Goal: Task Accomplishment & Management: Use online tool/utility

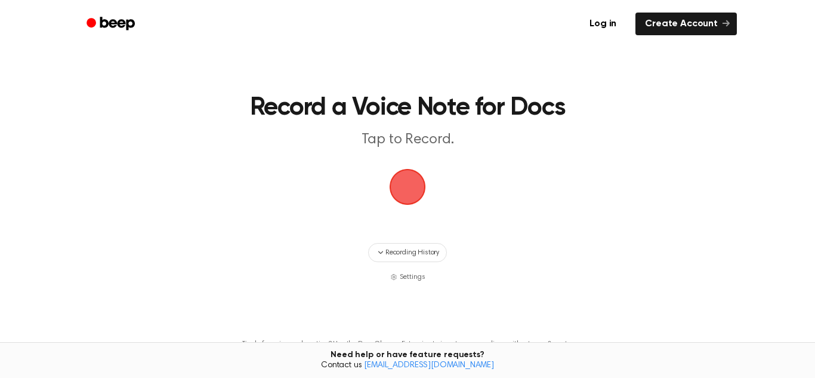
click at [399, 188] on span "button" at bounding box center [407, 186] width 61 height 61
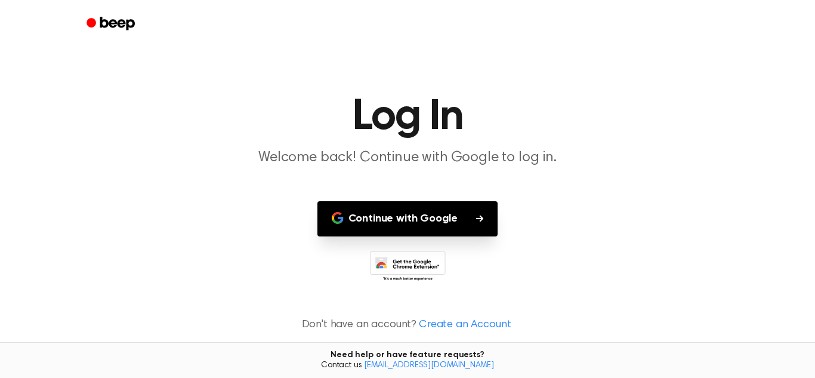
click at [427, 208] on button "Continue with Google" at bounding box center [408, 218] width 181 height 35
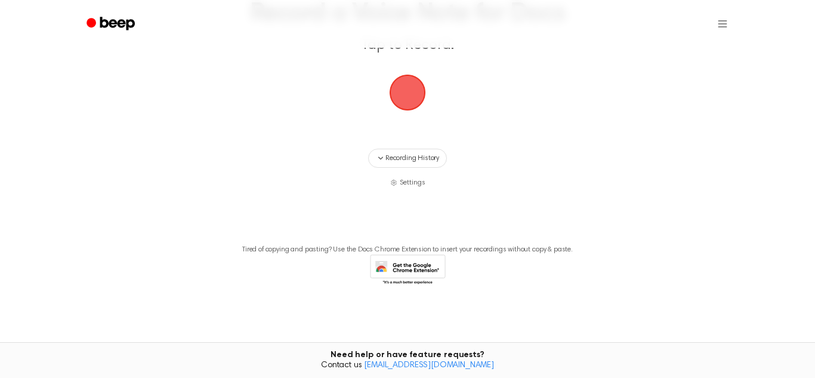
scroll to position [70, 0]
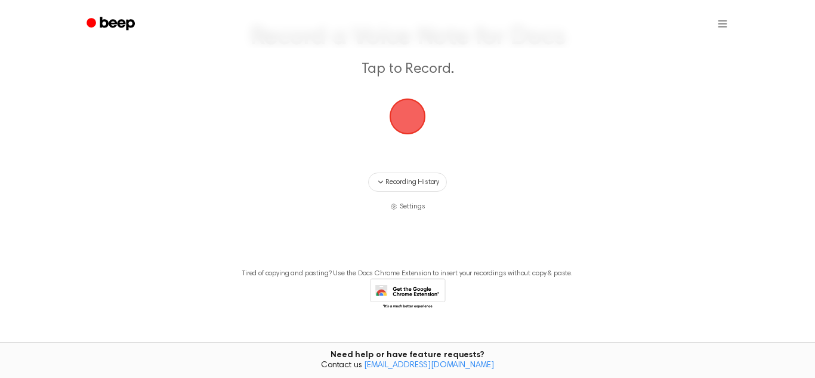
click at [392, 169] on main "Record a Voice Note for Docs Tap to Record. Recording History Settings Tired of…" at bounding box center [407, 137] width 815 height 415
click at [396, 131] on span "button" at bounding box center [407, 115] width 61 height 61
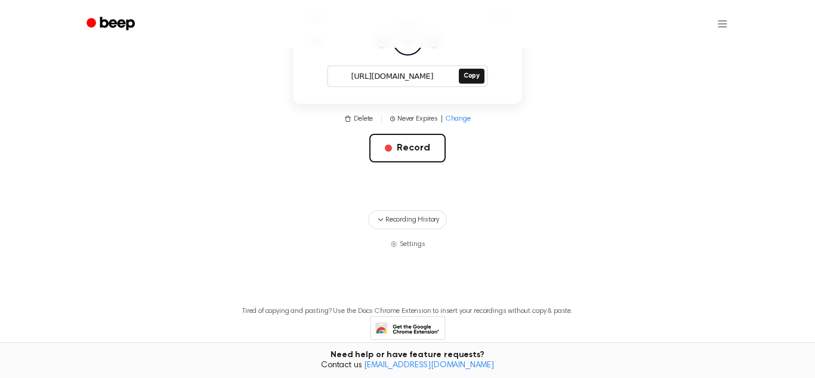
scroll to position [244, 0]
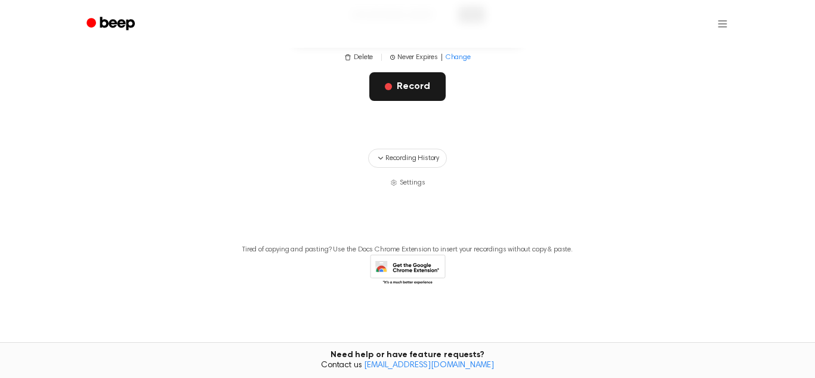
click at [405, 90] on button "Record" at bounding box center [407, 86] width 76 height 29
click at [443, 140] on main "Your Recording is Ready Copy the link and paste it anywhere 0:00 0:01 1.0x Rewi…" at bounding box center [407, 38] width 815 height 565
click at [428, 154] on span "Recording History" at bounding box center [413, 158] width 54 height 11
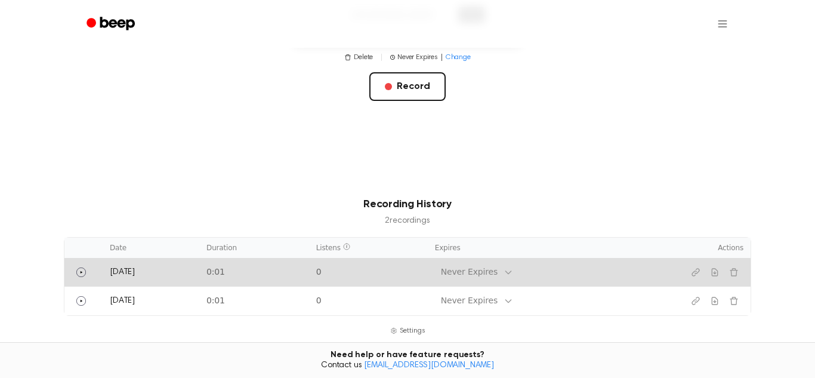
click at [181, 259] on td "[DATE]" at bounding box center [151, 272] width 97 height 29
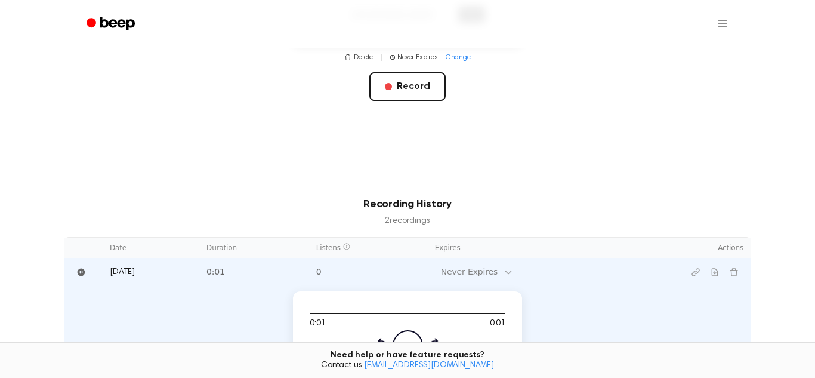
click at [138, 179] on main "Your Recording is Ready Copy the link and paste it anywhere 0:01 0:01 1.0x Rewi…" at bounding box center [407, 168] width 815 height 824
click at [733, 278] on button "Delete recording" at bounding box center [734, 272] width 19 height 19
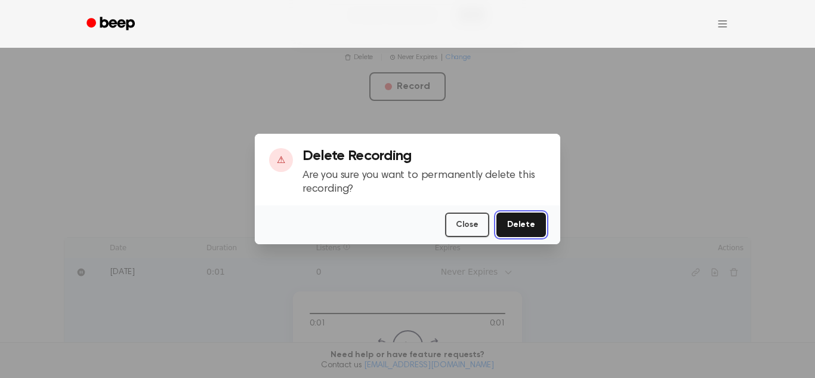
click at [538, 225] on button "Delete" at bounding box center [522, 224] width 50 height 24
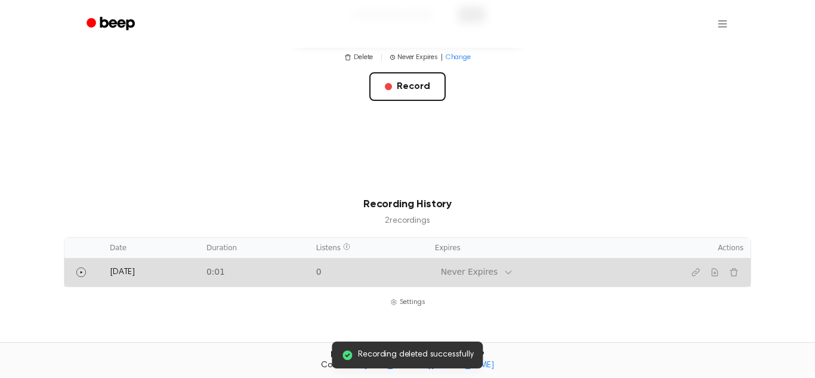
click at [241, 283] on td "0:01" at bounding box center [254, 272] width 110 height 29
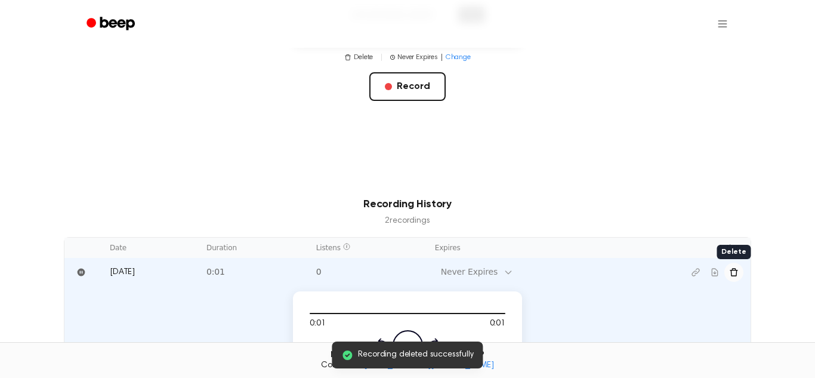
click at [732, 274] on icon "Delete recording" at bounding box center [734, 272] width 8 height 8
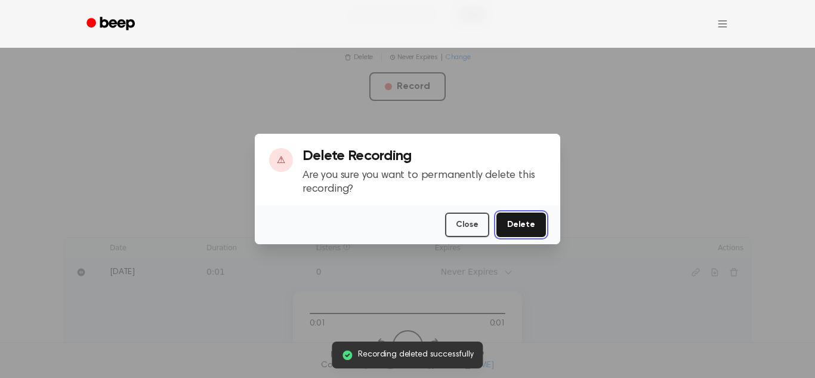
click at [517, 224] on button "Delete" at bounding box center [522, 224] width 50 height 24
